Goal: Task Accomplishment & Management: Manage account settings

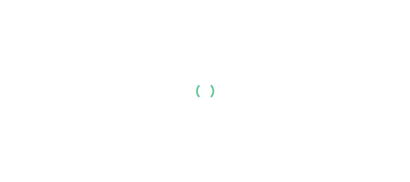
drag, startPoint x: 0, startPoint y: 0, endPoint x: 83, endPoint y: 41, distance: 92.9
click at [83, 41] on div at bounding box center [205, 91] width 410 height 182
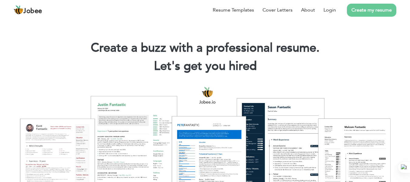
drag, startPoint x: 347, startPoint y: 27, endPoint x: 98, endPoint y: 42, distance: 249.4
click at [96, 42] on h1 "Create a buzz with a professional resume." at bounding box center [205, 48] width 392 height 16
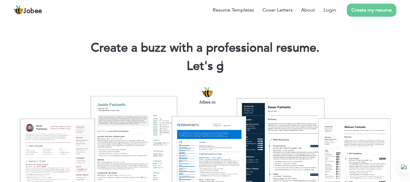
click at [31, 59] on h2 "Let's g |" at bounding box center [205, 66] width 392 height 16
click at [331, 11] on link "Login" at bounding box center [329, 9] width 12 height 7
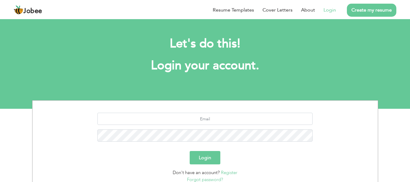
click at [210, 153] on button "Login" at bounding box center [205, 157] width 31 height 13
type button "Login"
type input "anmol.bakth@gmail.com"
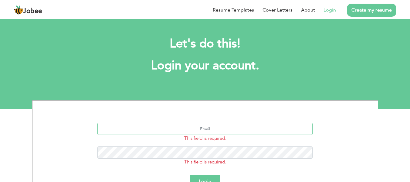
drag, startPoint x: 198, startPoint y: 130, endPoint x: 214, endPoint y: 130, distance: 16.4
click at [198, 130] on input "text" at bounding box center [204, 129] width 215 height 12
type input "anmol.bakth@gmail.com"
click at [210, 178] on button "Login" at bounding box center [205, 180] width 31 height 13
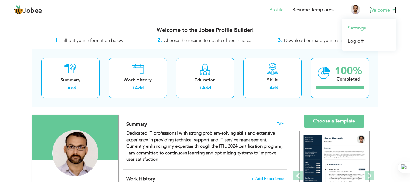
drag, startPoint x: 391, startPoint y: 13, endPoint x: 378, endPoint y: 33, distance: 23.8
click at [391, 13] on link "Welcome" at bounding box center [382, 9] width 27 height 7
